Goal: Use online tool/utility: Utilize a website feature to perform a specific function

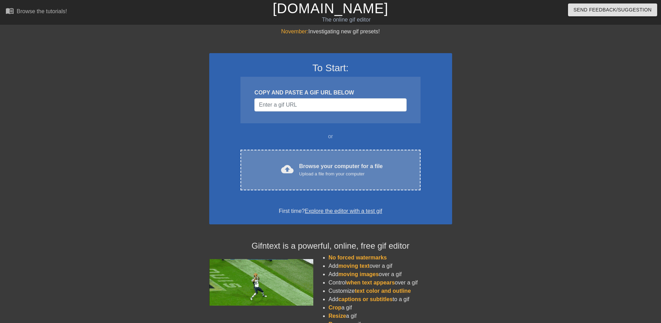
click at [314, 165] on div "Browse your computer for a file Upload a file from your computer" at bounding box center [341, 169] width 84 height 15
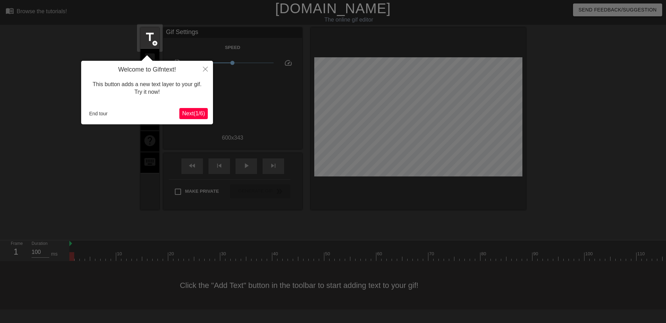
click at [183, 110] on span "Next ( 1 / 6 )" at bounding box center [193, 113] width 23 height 6
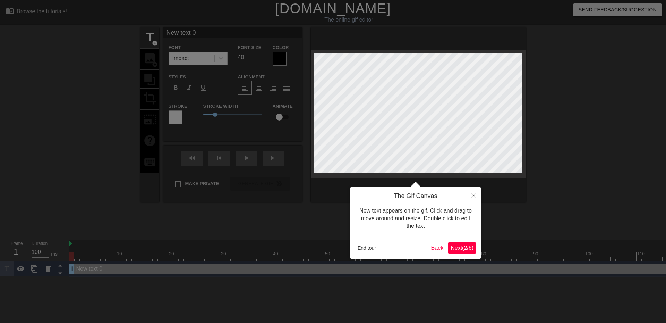
click at [459, 247] on span "Next ( 2 / 6 )" at bounding box center [462, 248] width 23 height 6
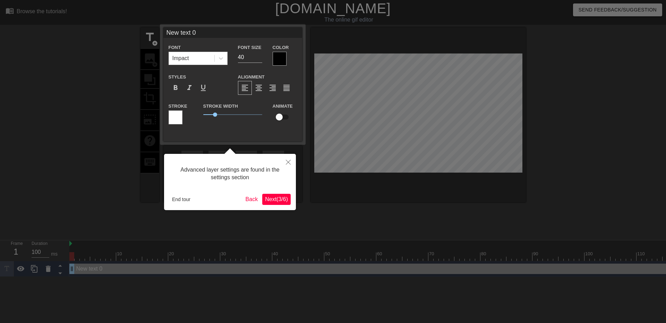
click at [285, 199] on span "Next ( 3 / 6 )" at bounding box center [276, 199] width 23 height 6
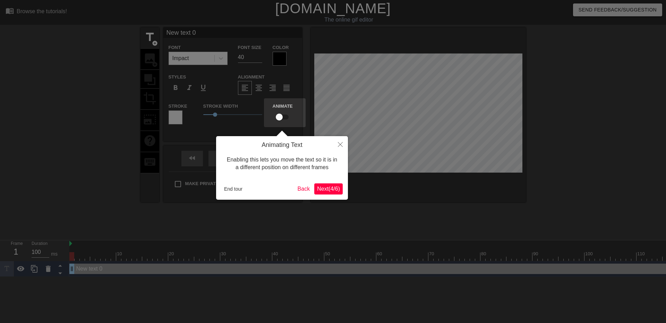
click at [335, 192] on span "Next ( 4 / 6 )" at bounding box center [328, 189] width 23 height 6
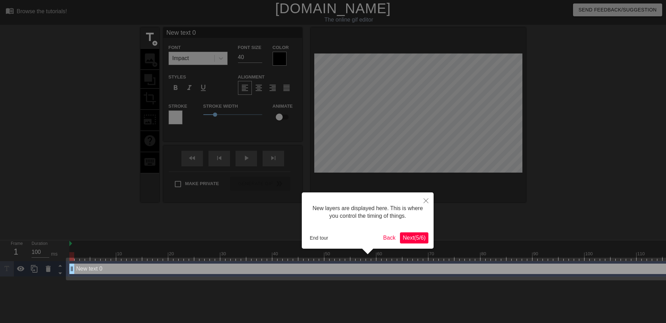
click at [410, 241] on span "Next ( 5 / 6 )" at bounding box center [414, 238] width 23 height 6
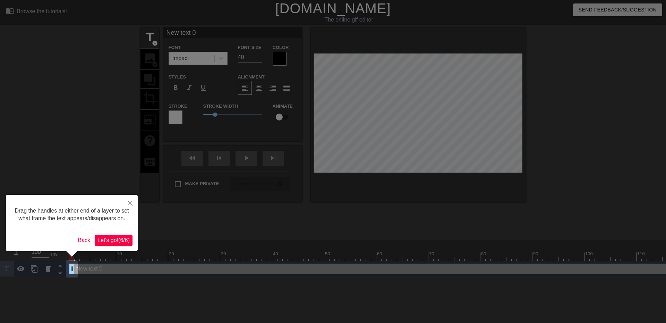
click at [128, 235] on button "Let's go! ( 6 / 6 )" at bounding box center [114, 240] width 38 height 11
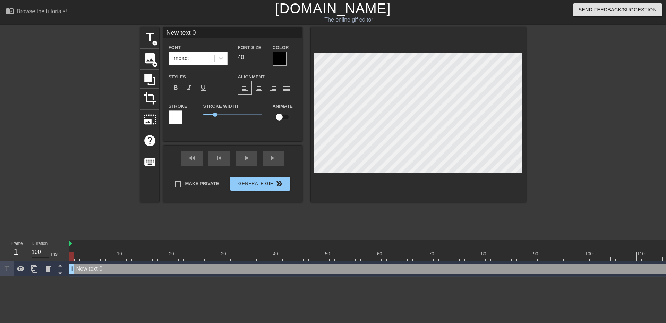
click at [37, 252] on input "100" at bounding box center [41, 251] width 18 height 11
click at [105, 233] on div at bounding box center [80, 131] width 104 height 208
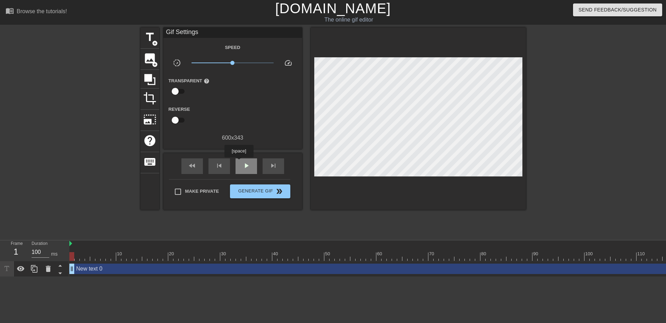
click at [243, 163] on span "play_arrow" at bounding box center [246, 165] width 8 height 8
click at [243, 163] on span "pause" at bounding box center [246, 165] width 8 height 8
click at [153, 39] on span "title" at bounding box center [149, 37] width 13 height 13
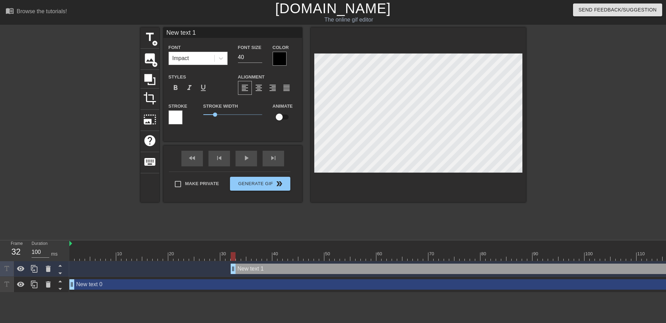
scroll to position [1, 1]
type input "New ext 1"
type textarea "New ext 1"
click at [51, 268] on icon at bounding box center [48, 268] width 8 height 8
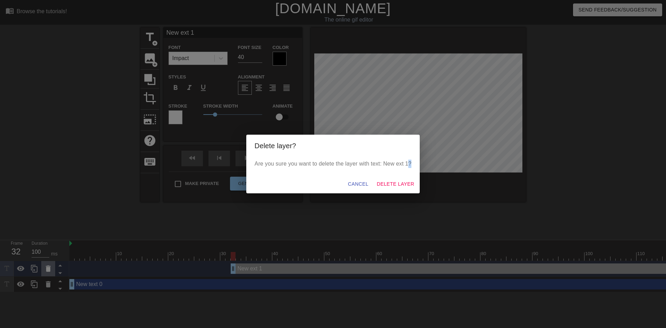
click at [51, 268] on div "Delete layer? Are you sure you want to delete the layer with text: New ext 1? C…" at bounding box center [333, 164] width 666 height 328
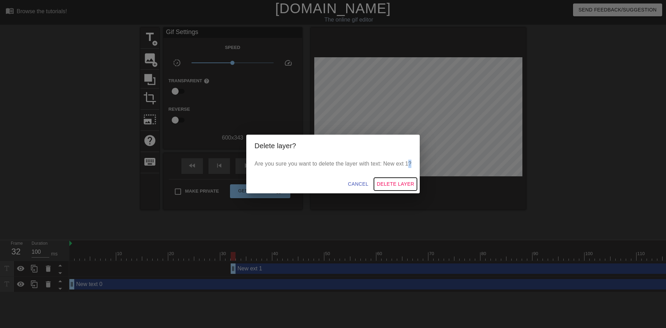
click at [381, 180] on span "Delete Layer" at bounding box center [395, 184] width 37 height 9
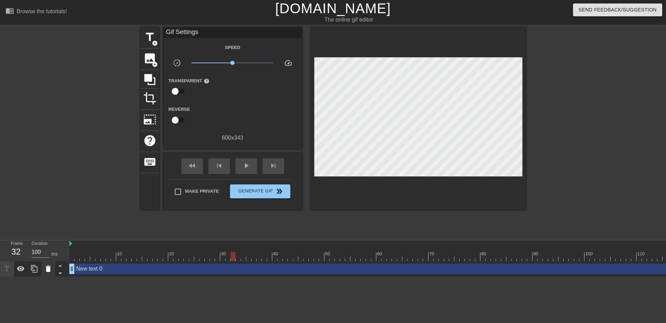
click at [51, 271] on icon at bounding box center [48, 268] width 8 height 8
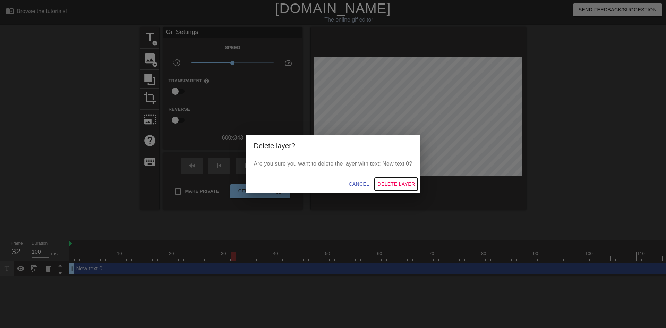
click at [387, 181] on span "Delete Layer" at bounding box center [396, 184] width 37 height 9
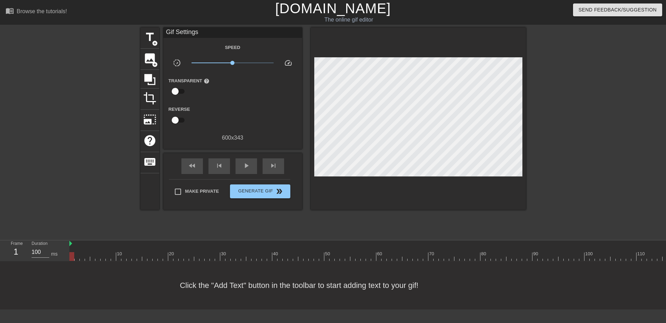
drag, startPoint x: 233, startPoint y: 255, endPoint x: 24, endPoint y: 244, distance: 209.2
click at [24, 244] on div "Frame 1 Duration 100 ms 10 20 30 40 50 60 70 80 90 100 110 120 130 140 150" at bounding box center [333, 250] width 666 height 21
click at [180, 91] on input "checkbox" at bounding box center [176, 91] width 40 height 13
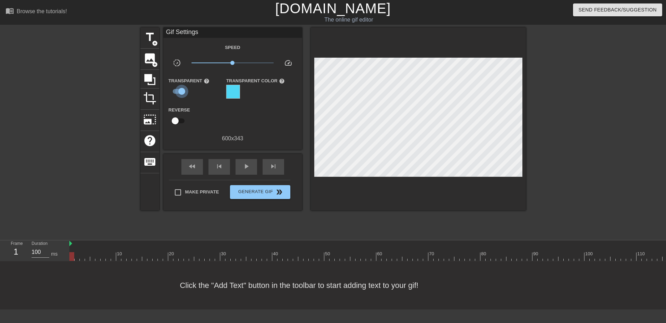
click at [180, 91] on input "checkbox" at bounding box center [182, 91] width 40 height 13
checkbox input "false"
